Goal: Information Seeking & Learning: Learn about a topic

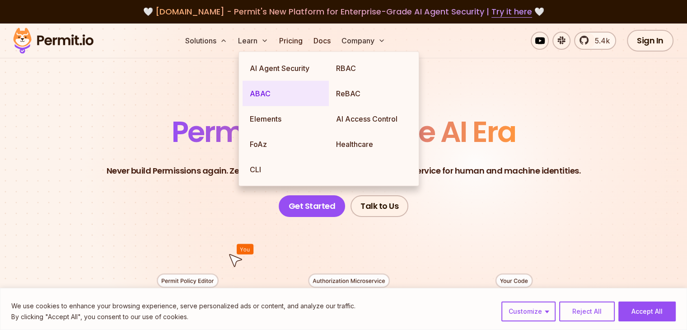
click at [267, 94] on link "ABAC" at bounding box center [286, 93] width 86 height 25
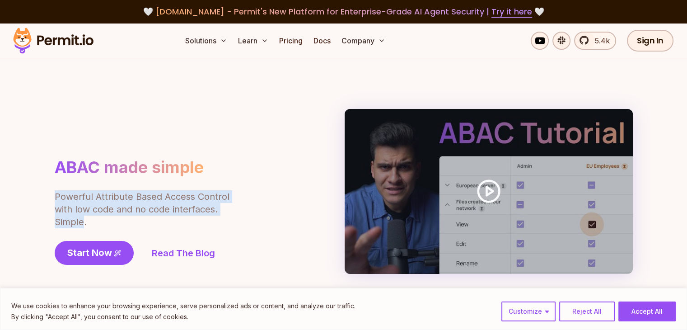
drag, startPoint x: 54, startPoint y: 202, endPoint x: 145, endPoint y: 215, distance: 91.2
click at [88, 223] on p "Powerful Attribute Based Access Control with low code and no code interfaces. S…" at bounding box center [143, 209] width 176 height 38
click at [271, 165] on div "ABAC made simple Powerful Attribute Based Access Control with low code and no c…" at bounding box center [168, 211] width 226 height 108
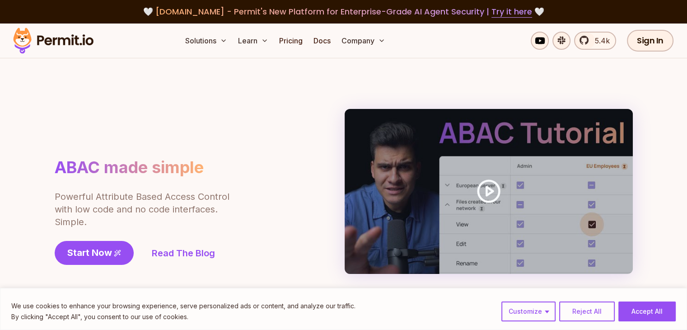
scroll to position [90, 0]
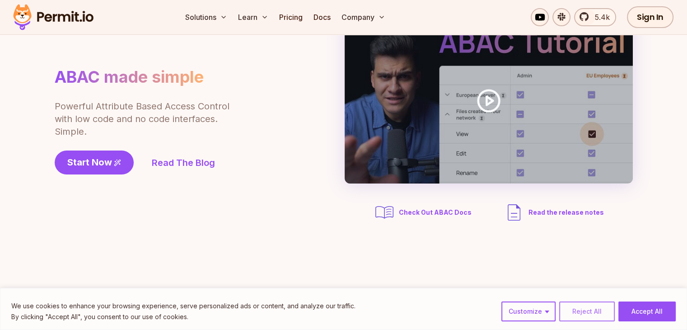
click at [612, 318] on button "Reject All" at bounding box center [587, 311] width 56 height 20
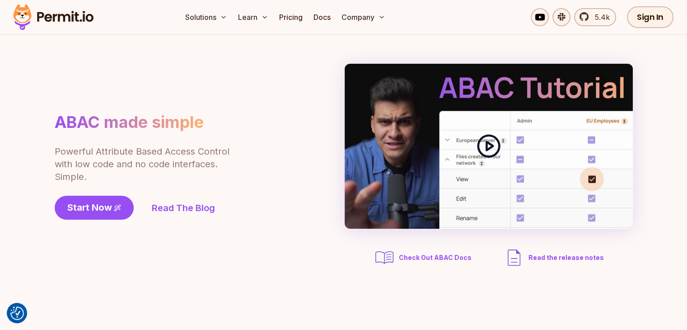
scroll to position [0, 0]
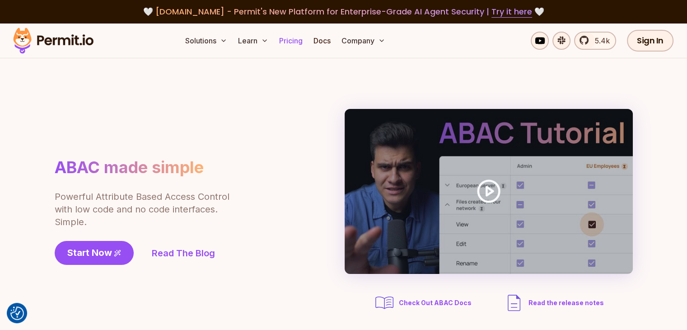
click at [306, 41] on link "Pricing" at bounding box center [291, 41] width 31 height 18
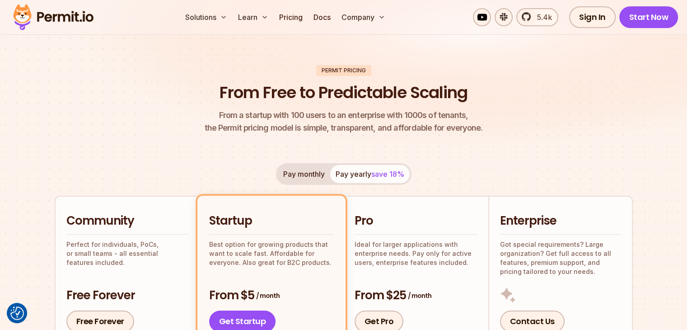
scroll to position [271, 0]
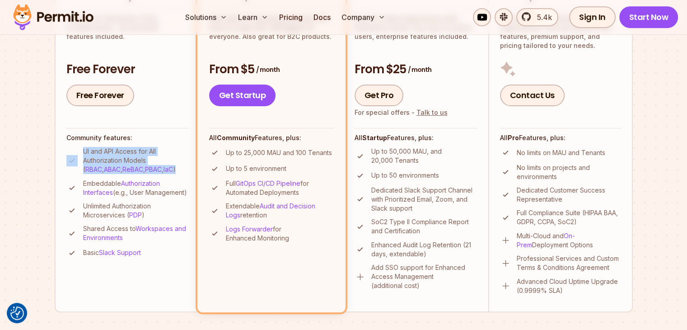
drag, startPoint x: 87, startPoint y: 156, endPoint x: 157, endPoint y: 174, distance: 72.3
click at [157, 174] on ul "UI and API Access for All Authorization Models ( RBAC , ABAC , ReBAC , PBAC , I…" at bounding box center [127, 203] width 122 height 112
drag, startPoint x: 94, startPoint y: 158, endPoint x: 71, endPoint y: 178, distance: 30.1
click at [94, 158] on p "UI and API Access for All Authorization Models ( RBAC , ABAC , ReBAC , PBAC , I…" at bounding box center [135, 160] width 105 height 27
click at [79, 187] on li "Embeddable Authorization Interfaces (e.g., User Management)" at bounding box center [127, 188] width 122 height 18
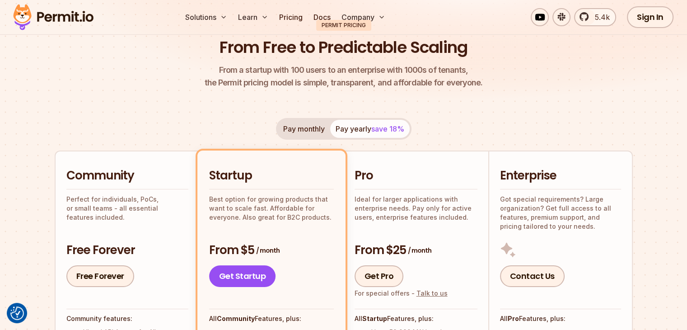
scroll to position [0, 0]
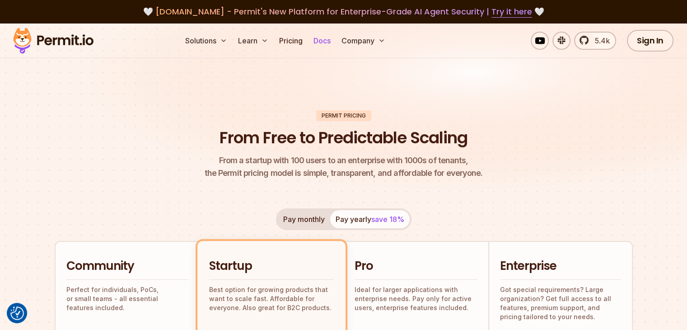
click at [334, 45] on link "Docs" at bounding box center [322, 41] width 24 height 18
